Goal: Find specific page/section: Find specific page/section

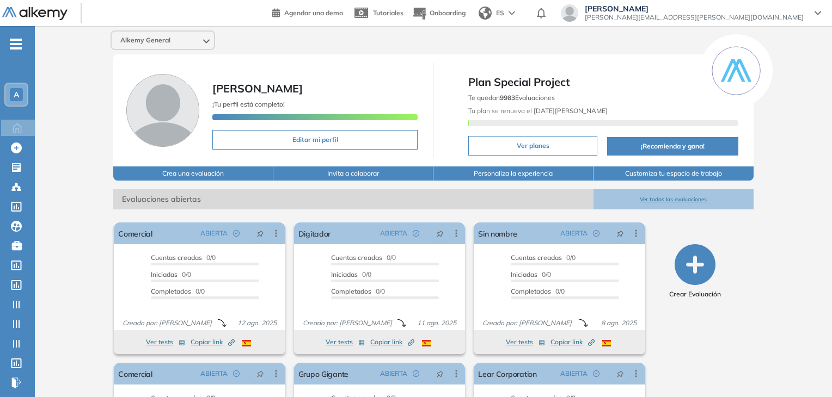
click at [42, 8] on img at bounding box center [34, 14] width 65 height 14
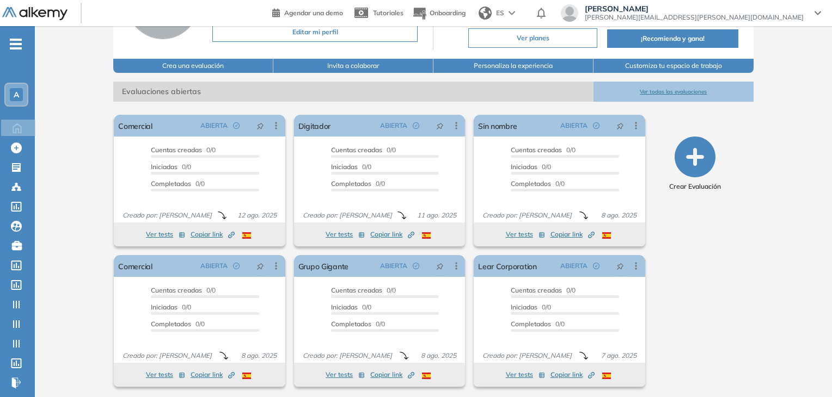
scroll to position [109, 0]
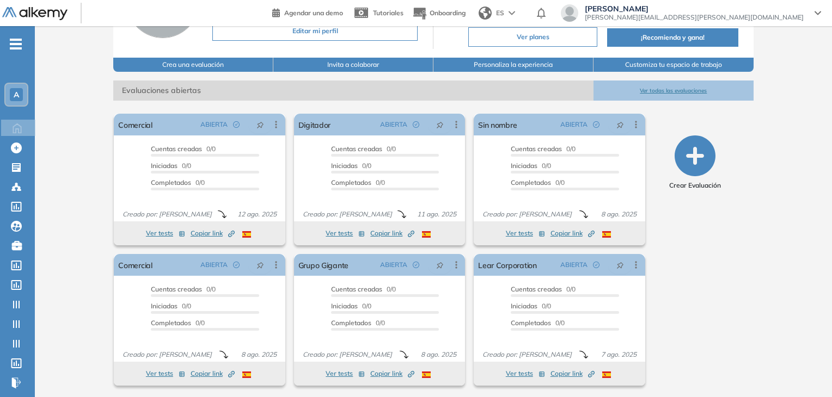
click at [11, 96] on div "A" at bounding box center [16, 94] width 13 height 13
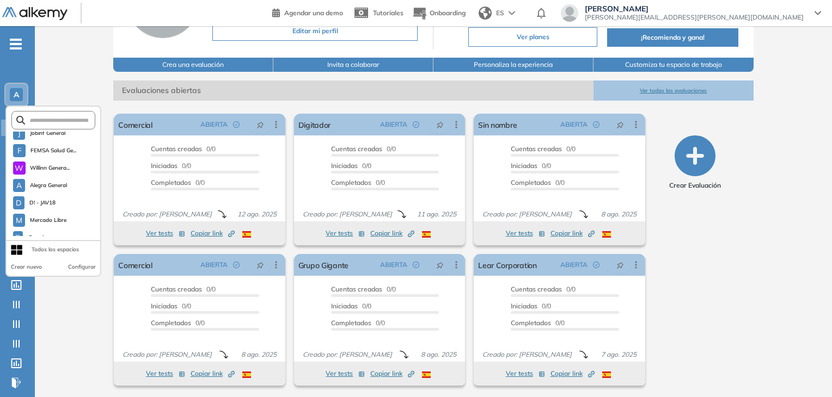
scroll to position [278, 0]
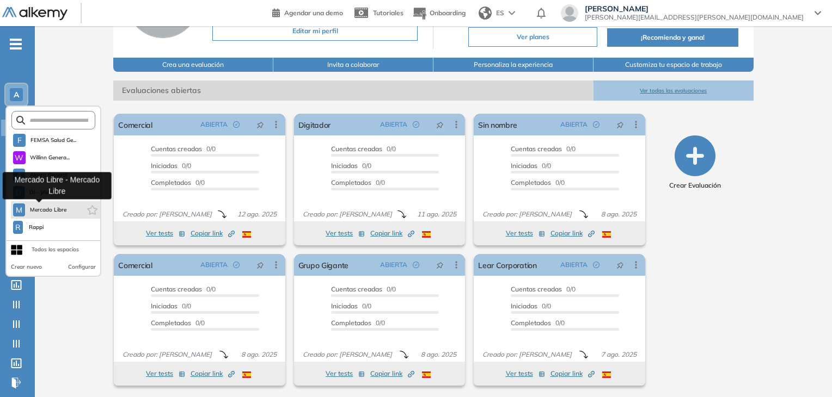
click at [45, 210] on span "Mercado Libre" at bounding box center [48, 210] width 38 height 9
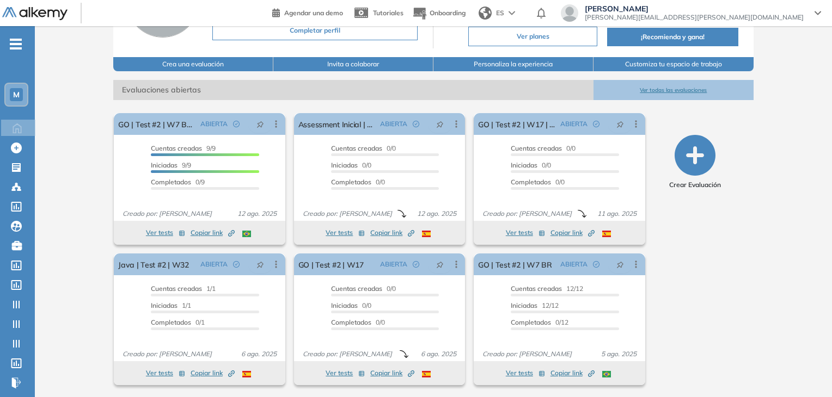
scroll to position [110, 0]
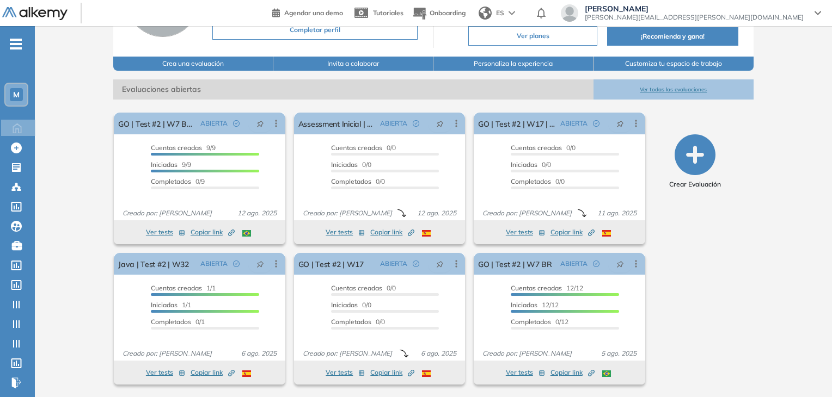
click at [677, 92] on button "Ver todas las evaluaciones" at bounding box center [673, 89] width 160 height 20
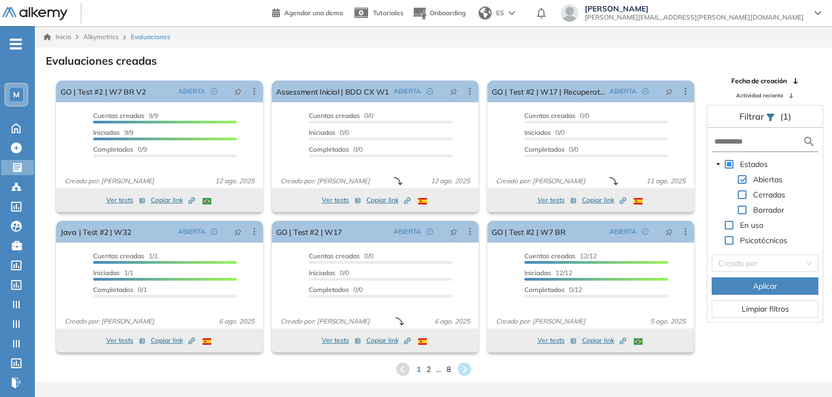
click at [744, 151] on div "Estados Abiertas Cerradas Borrador En uso Psicotécnicos Creado por Aplicar Limp…" at bounding box center [764, 225] width 115 height 194
click at [747, 149] on form at bounding box center [764, 142] width 107 height 20
click at [749, 140] on input "text" at bounding box center [758, 141] width 88 height 11
paste input "**********"
type input "**********"
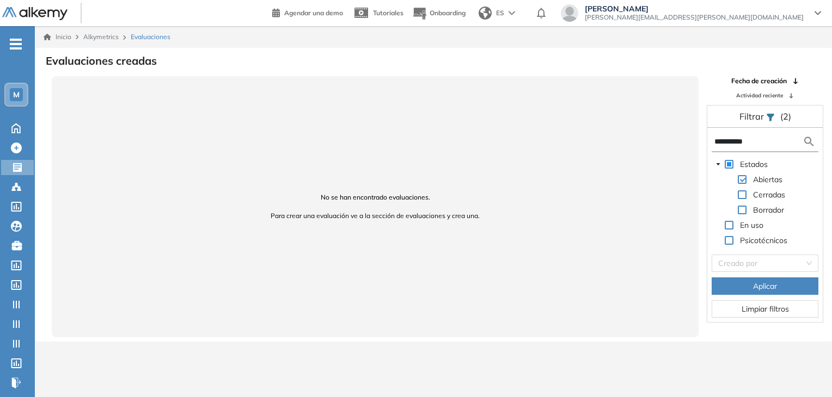
drag, startPoint x: 760, startPoint y: 142, endPoint x: 660, endPoint y: 142, distance: 99.6
click at [660, 142] on div "**********" at bounding box center [433, 206] width 796 height 261
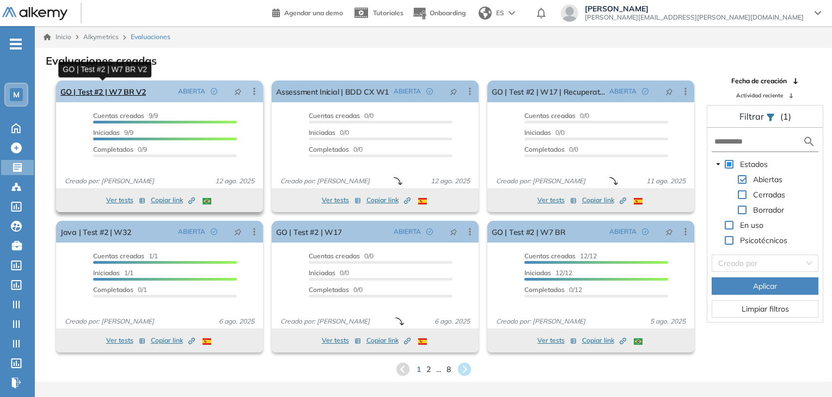
click at [116, 95] on link "GO | Test #2 | W7 BR V2" at bounding box center [102, 92] width 85 height 22
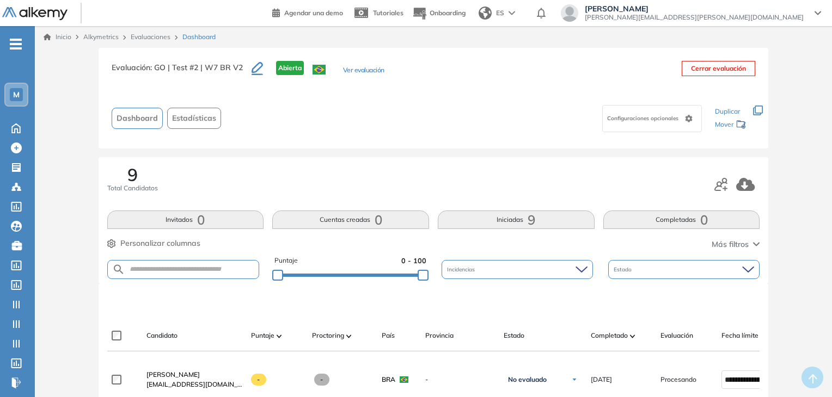
click at [152, 39] on link "Evaluaciones" at bounding box center [151, 37] width 40 height 8
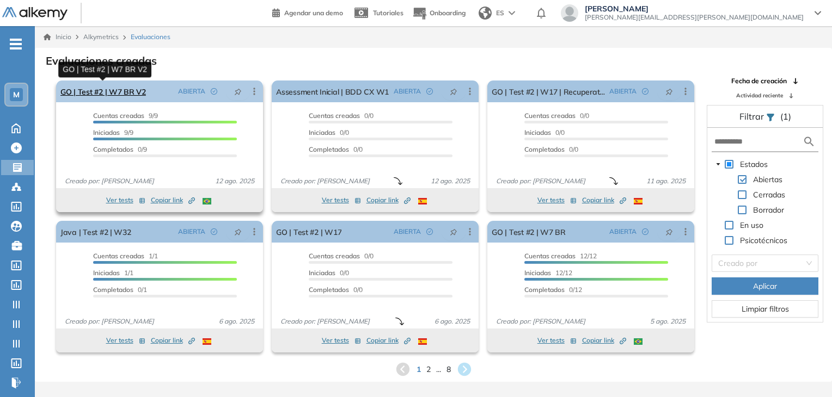
click at [112, 94] on link "GO | Test #2 | W7 BR V2" at bounding box center [102, 92] width 85 height 22
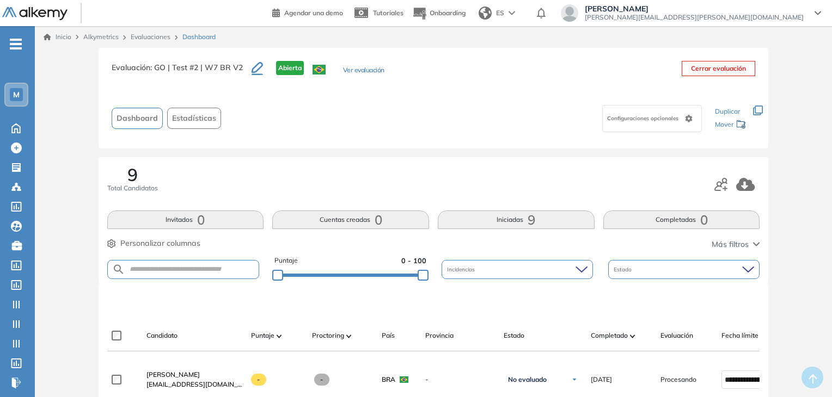
click at [149, 37] on link "Evaluaciones" at bounding box center [151, 37] width 40 height 8
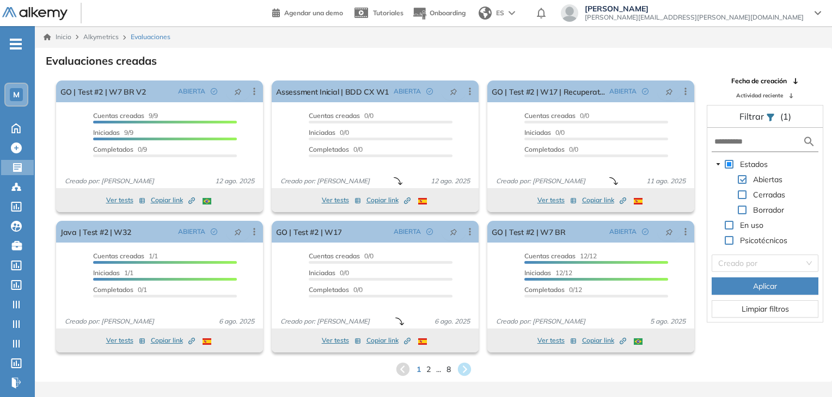
click at [21, 94] on div "M" at bounding box center [16, 94] width 13 height 13
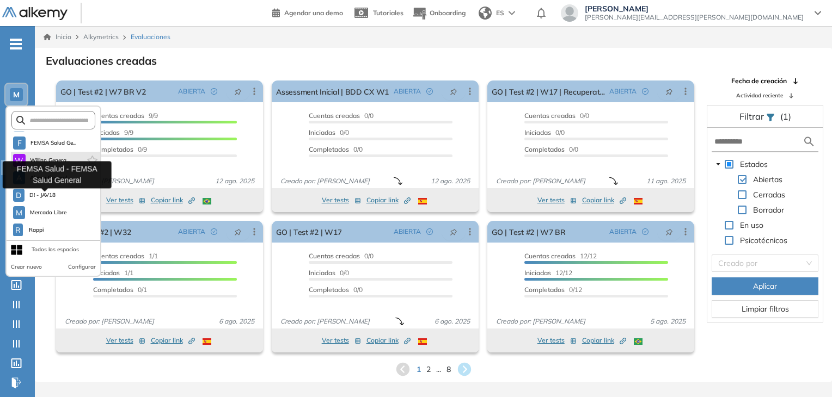
scroll to position [278, 0]
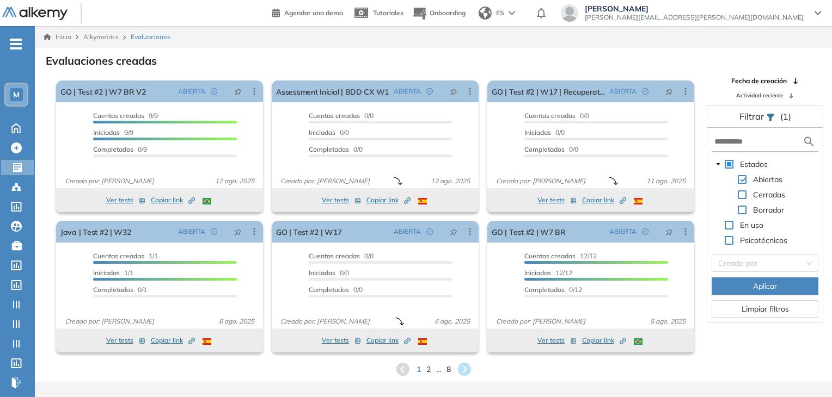
click at [231, 371] on div "1 2 ... 8" at bounding box center [433, 369] width 779 height 16
click at [19, 91] on span "M" at bounding box center [16, 94] width 7 height 9
click at [49, 89] on div "El proctoring será activado ¡Importante!: Los usuarios que ya realizaron la eva…" at bounding box center [366, 216] width 663 height 281
click at [20, 47] on span "-" at bounding box center [16, 43] width 12 height 9
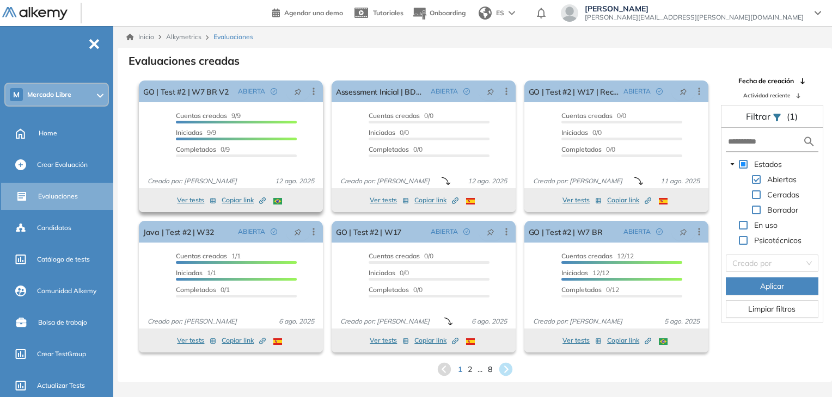
click at [265, 198] on icon "Created by potrace 1.16, written by [PERSON_NAME] [DATE]-[DATE]" at bounding box center [262, 201] width 7 height 7
click at [311, 38] on div "Inicio Alkymetrics Evaluaciones" at bounding box center [474, 37] width 697 height 10
click at [198, 91] on link "GO | Test #2 | W7 BR V2" at bounding box center [185, 92] width 85 height 22
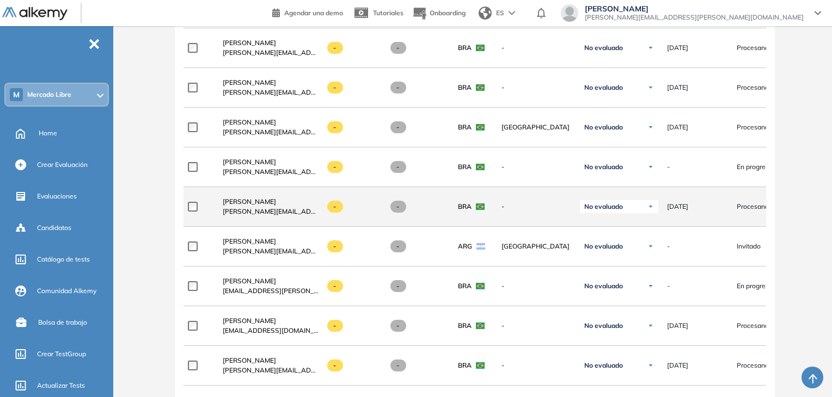
scroll to position [435, 0]
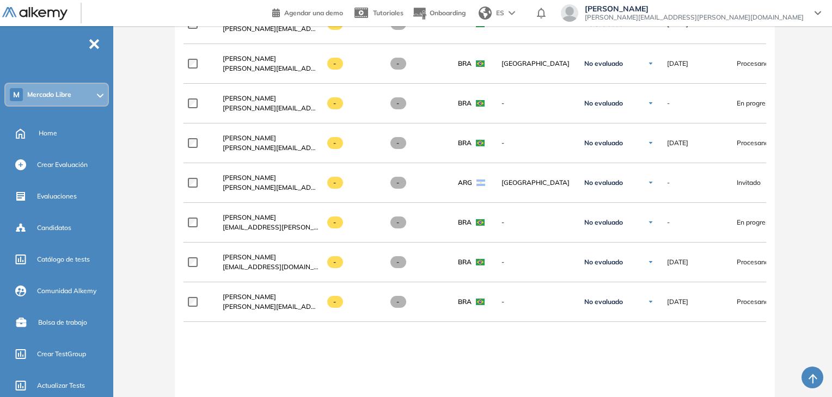
click at [261, 366] on div "**********" at bounding box center [474, 215] width 582 height 580
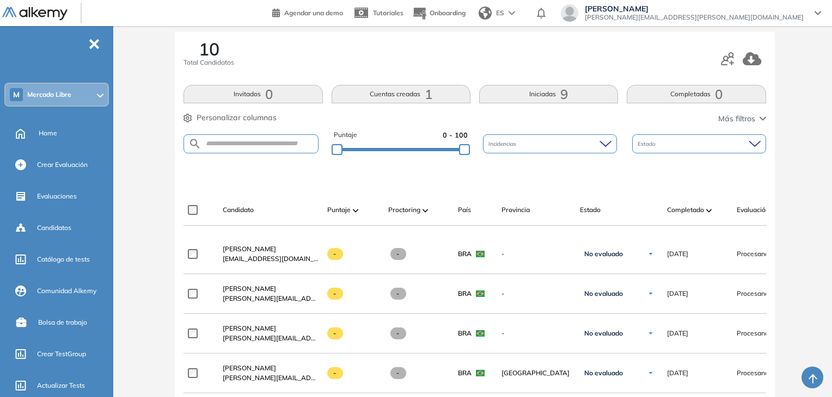
scroll to position [109, 0]
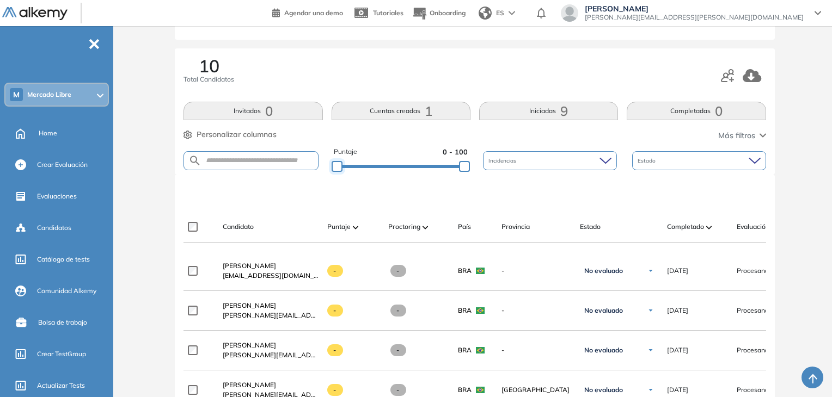
click at [331, 164] on div at bounding box center [336, 166] width 11 height 11
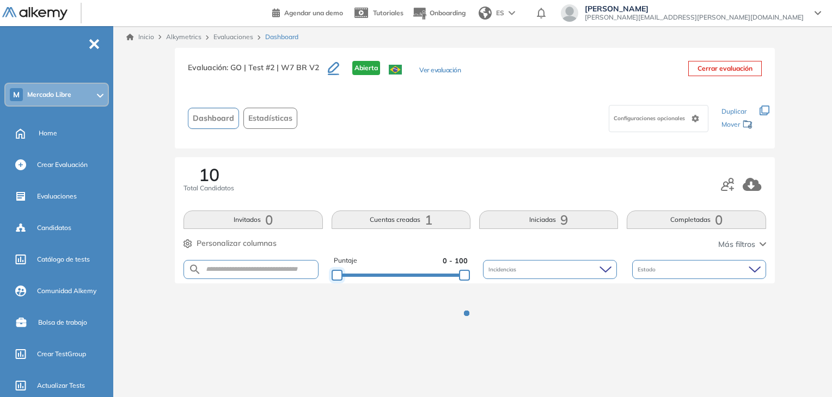
scroll to position [0, 0]
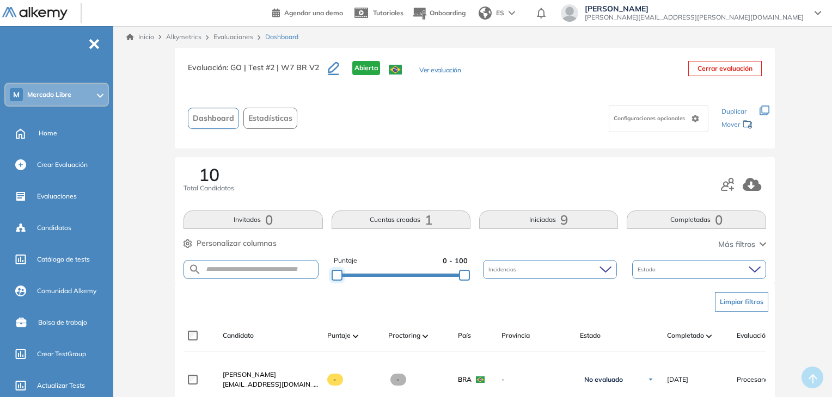
click at [333, 273] on div at bounding box center [336, 275] width 11 height 11
click at [338, 274] on div at bounding box center [338, 275] width 11 height 11
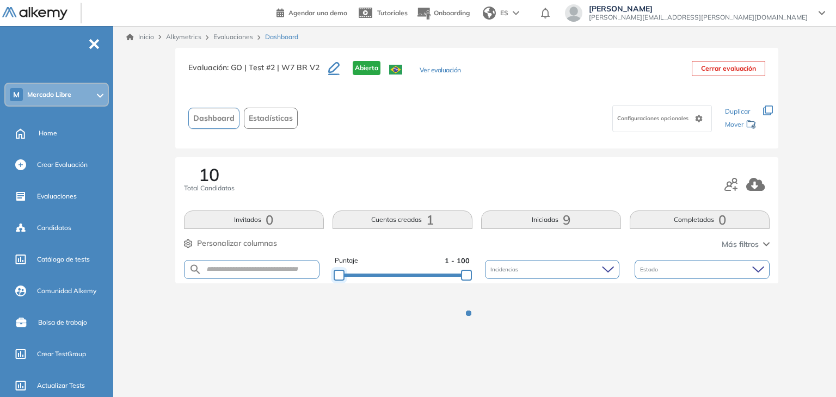
click at [339, 275] on div at bounding box center [339, 275] width 11 height 11
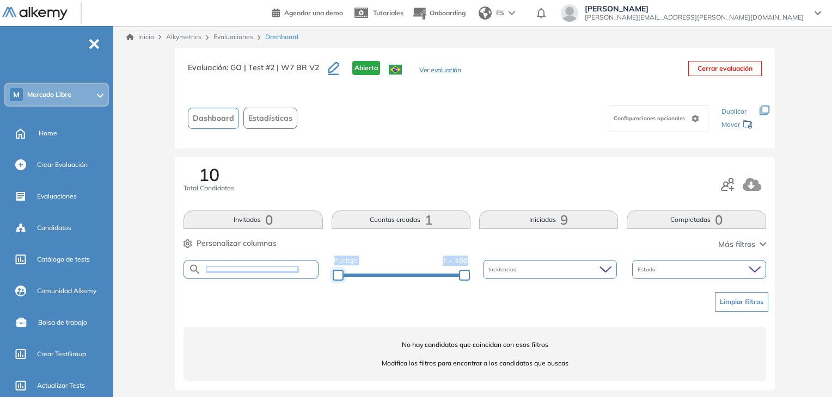
drag, startPoint x: 331, startPoint y: 277, endPoint x: 312, endPoint y: 277, distance: 19.6
click at [312, 277] on div "Puntaje 1 - 100 Incidencias Estado" at bounding box center [474, 270] width 582 height 28
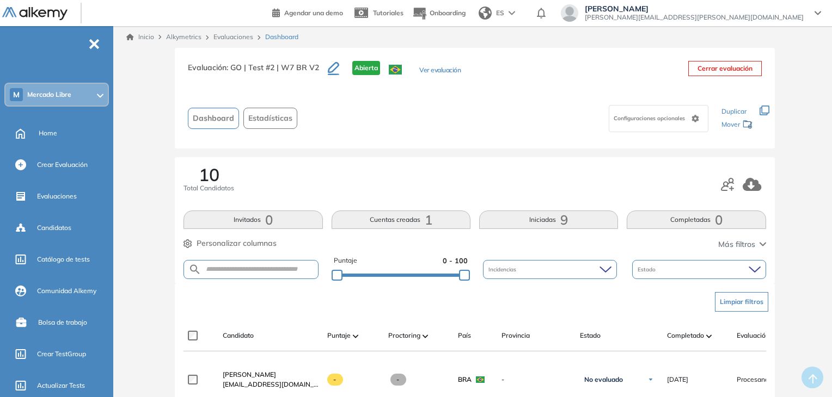
click at [403, 247] on div "Personalizar columnas Personalizar columnas Candidato Fijar columna Puntaje Fij…" at bounding box center [474, 245] width 582 height 14
click at [230, 34] on link "Evaluaciones" at bounding box center [233, 37] width 40 height 8
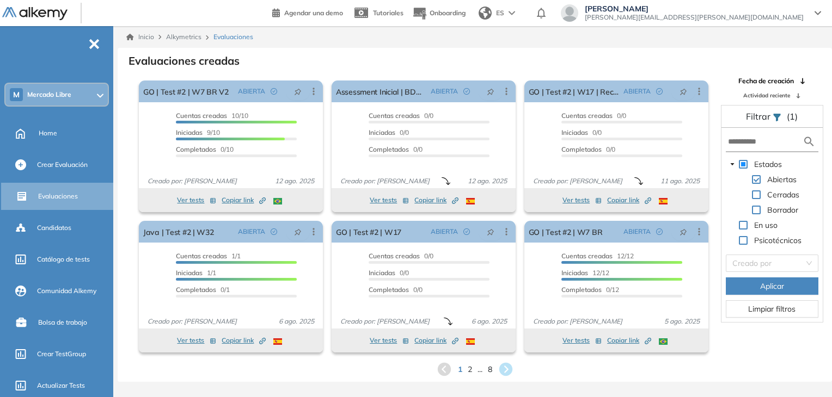
click at [443, 54] on div "Evaluaciones creadas" at bounding box center [474, 59] width 697 height 15
click at [303, 32] on div "Inicio Alkymetrics Evaluaciones" at bounding box center [474, 37] width 697 height 10
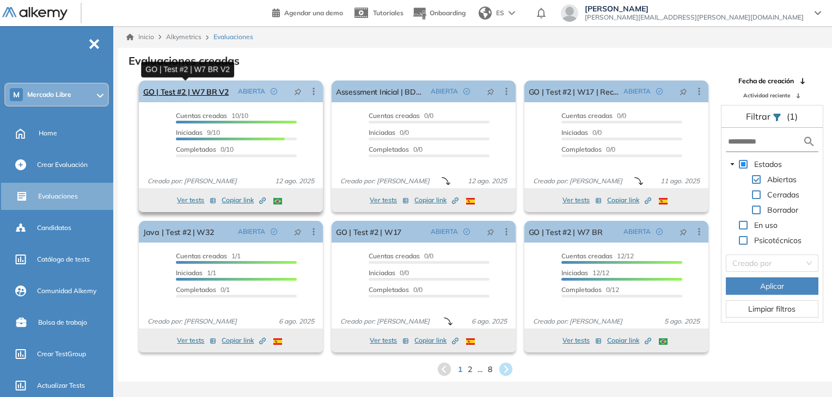
click at [172, 86] on link "GO | Test #2 | W7 BR V2" at bounding box center [185, 92] width 85 height 22
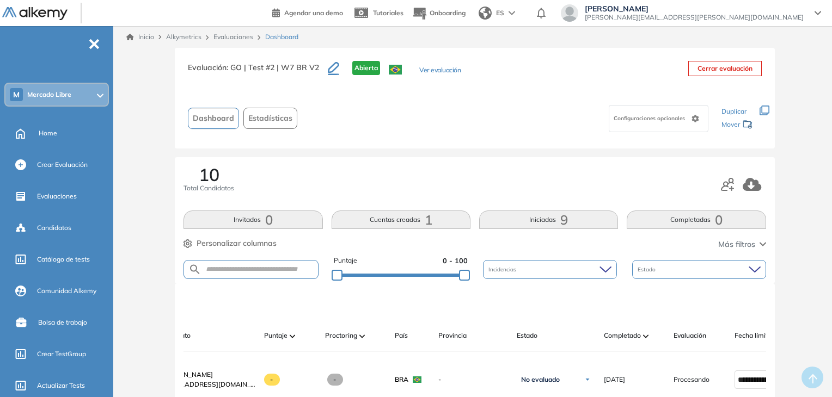
drag, startPoint x: 154, startPoint y: 79, endPoint x: 155, endPoint y: 71, distance: 8.2
click at [233, 35] on link "Evaluaciones" at bounding box center [233, 37] width 40 height 8
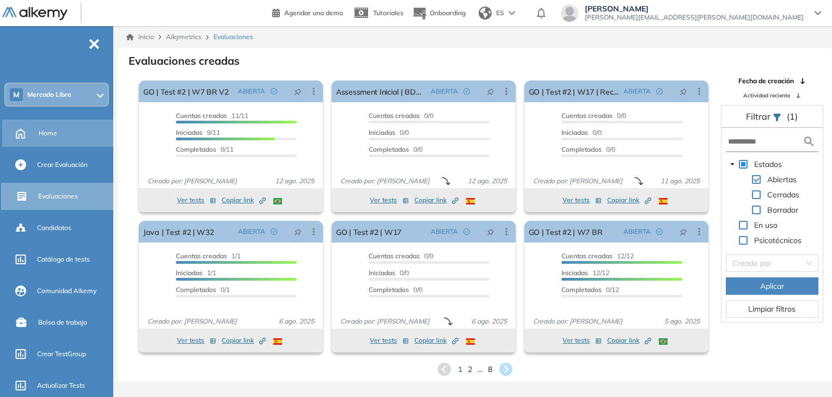
click at [40, 128] on span "Home" at bounding box center [48, 133] width 19 height 10
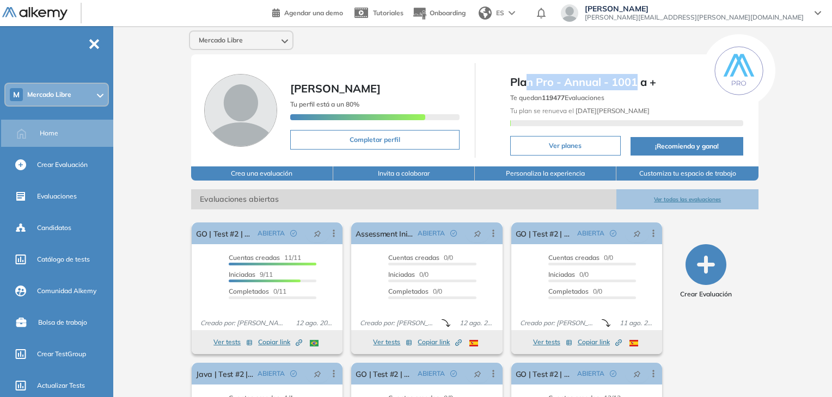
drag, startPoint x: 525, startPoint y: 85, endPoint x: 639, endPoint y: 84, distance: 114.3
click at [639, 84] on span "Plan Pro - Annual - 1001 a +" at bounding box center [626, 82] width 233 height 16
click at [636, 87] on span "Plan Pro - Annual - 1001 a +" at bounding box center [626, 82] width 233 height 16
click at [148, 224] on div "Mercado Libre [PERSON_NAME] Tu perfil está a un 80% Completar perfil Plan Pro -…" at bounding box center [475, 267] width 714 height 482
click at [806, 69] on div "Mercado Libre [PERSON_NAME] Tu perfil está a un 80% Completar perfil Plan Pro -…" at bounding box center [475, 267] width 714 height 482
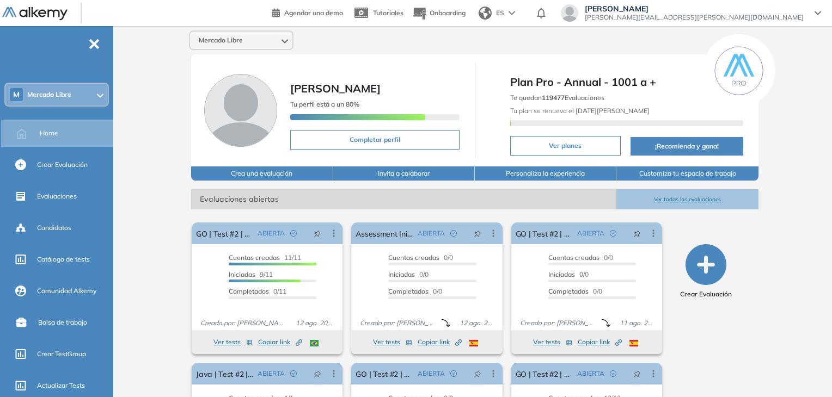
click at [760, 267] on div "El proctoring será activado ¡Importante!: Los usuarios que ya realizaron la eva…" at bounding box center [475, 355] width 584 height 290
click at [152, 111] on div "Mercado Libre [PERSON_NAME] Tu perfil está a un 80% Completar perfil Plan Pro -…" at bounding box center [475, 267] width 714 height 482
click at [790, 71] on div "Mercado Libre [PERSON_NAME] Tu perfil está a un 80% Completar perfil Plan Pro -…" at bounding box center [475, 267] width 714 height 482
